Goal: Find specific page/section

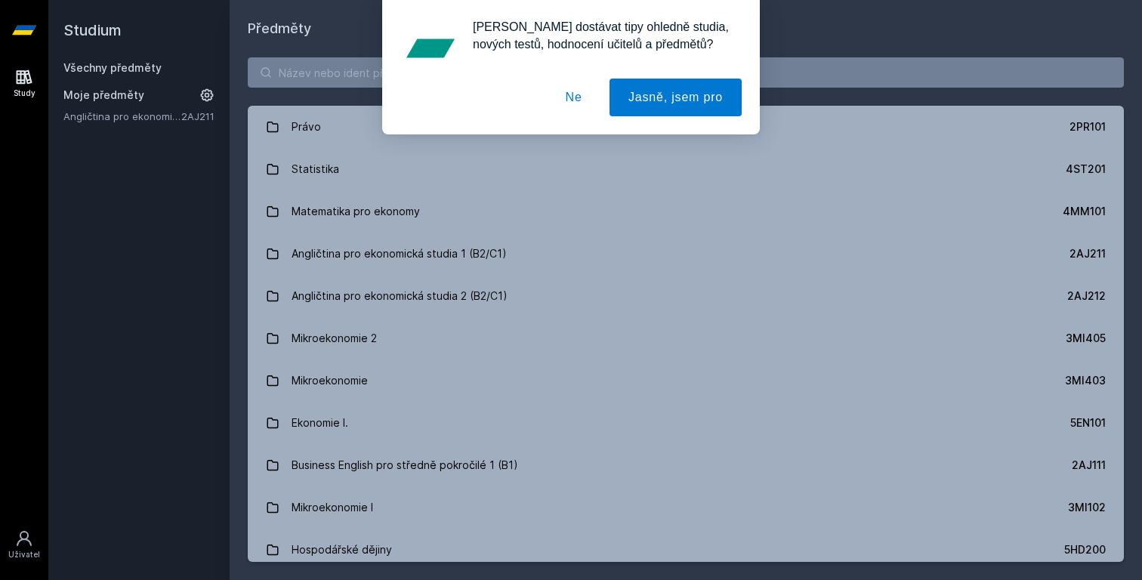
click at [586, 97] on button "Ne" at bounding box center [574, 98] width 54 height 38
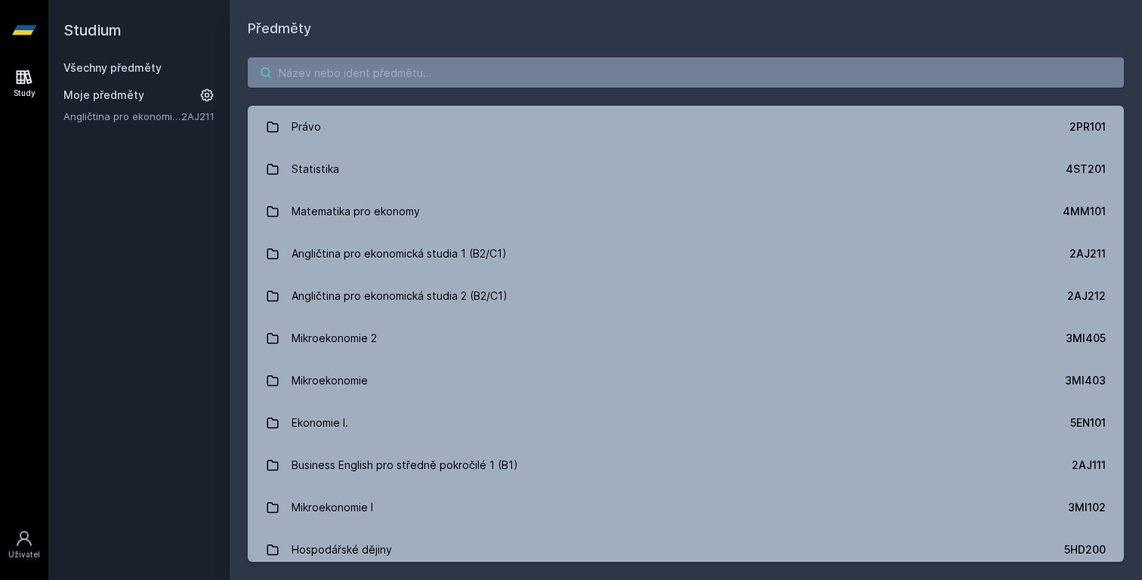
click at [563, 76] on input "search" at bounding box center [686, 72] width 876 height 30
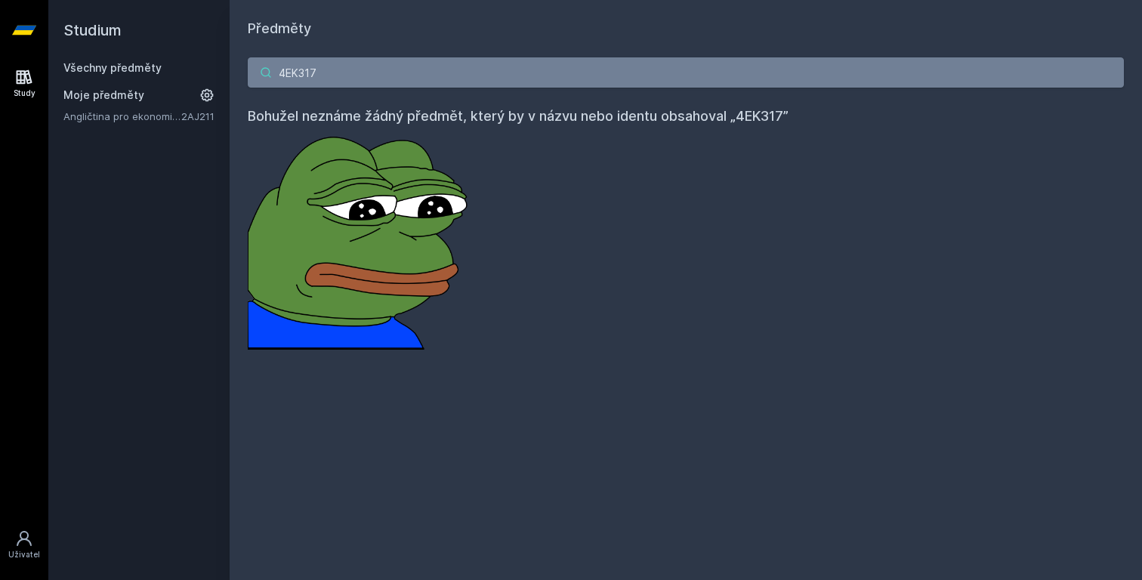
click at [350, 63] on input "4EK317" at bounding box center [686, 72] width 876 height 30
paste input "SA310"
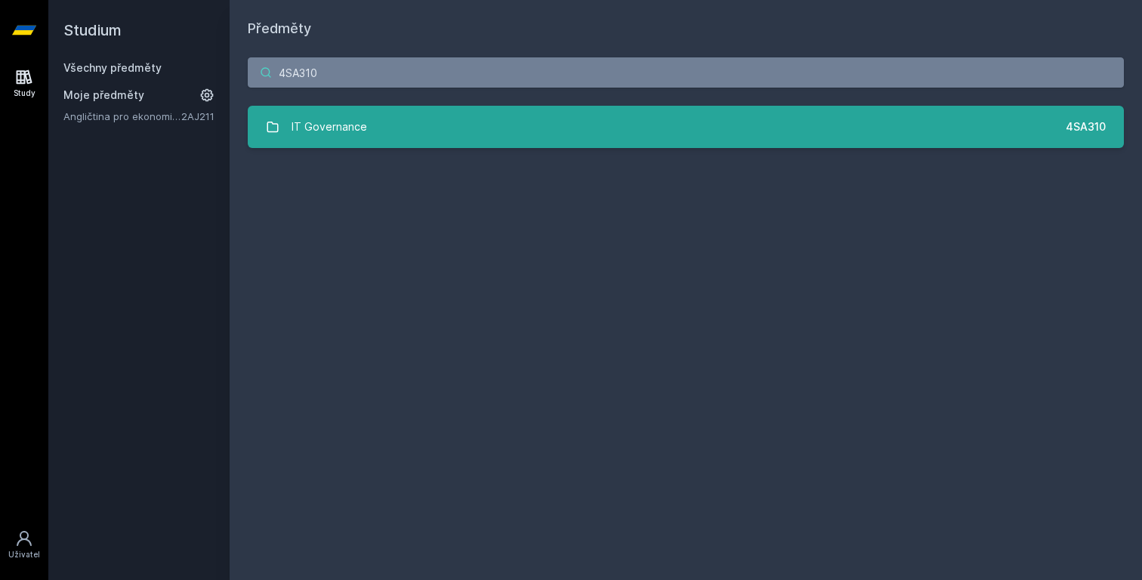
type input "4SA310"
click at [343, 125] on div "IT Governance" at bounding box center [330, 127] width 76 height 30
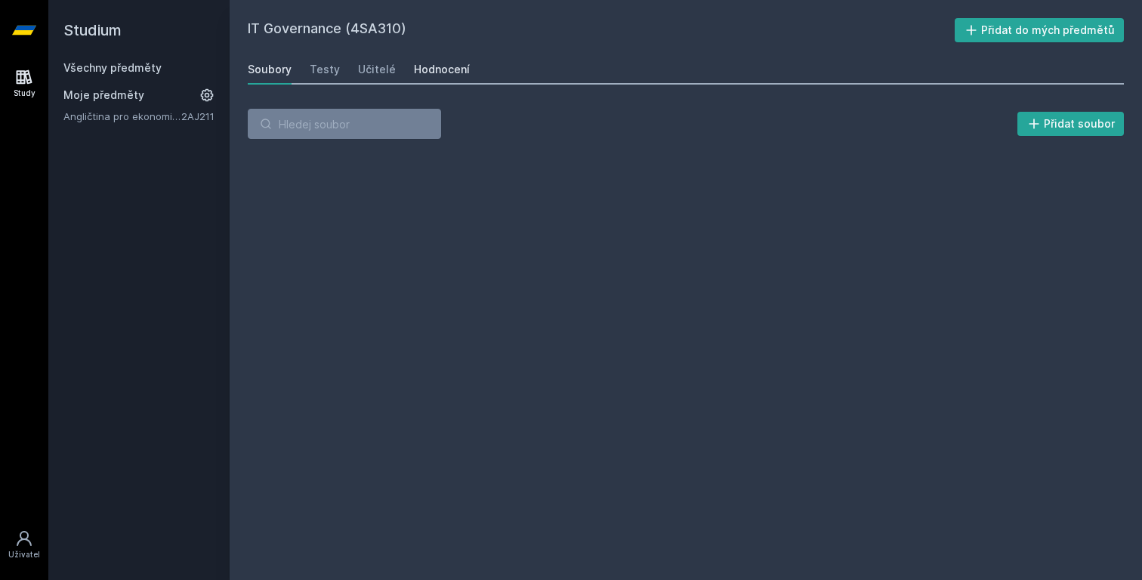
click at [434, 76] on div "Hodnocení" at bounding box center [442, 69] width 56 height 15
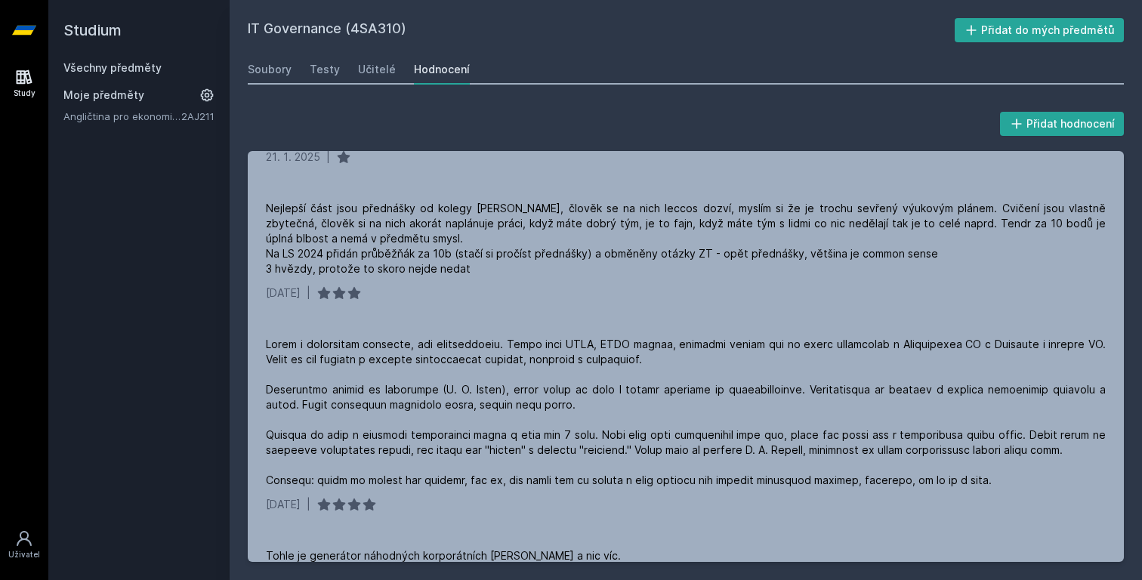
scroll to position [278, 0]
